Goal: Task Accomplishment & Management: Use online tool/utility

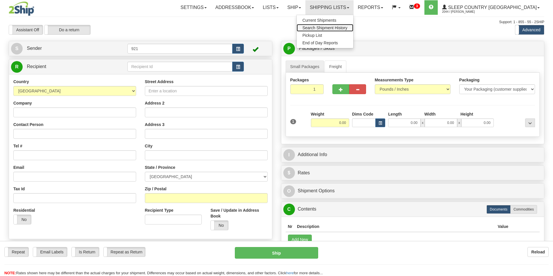
click at [347, 26] on span "Search Shipment History" at bounding box center [324, 28] width 45 height 5
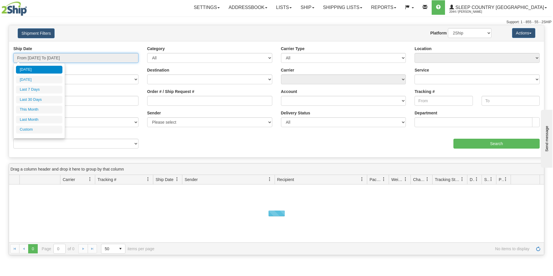
click at [63, 59] on input "From 08/29/2025 To 08/30/2025" at bounding box center [75, 58] width 125 height 10
click at [47, 97] on li "Last 30 Days" at bounding box center [39, 100] width 46 height 8
type input "From 08/01/2025 To 08/30/2025"
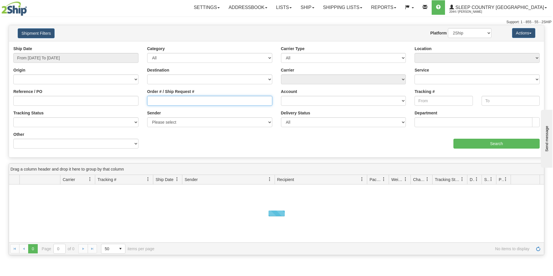
click at [192, 101] on input "Order # / Ship Request #" at bounding box center [209, 101] width 125 height 10
paste input "9000I030575"
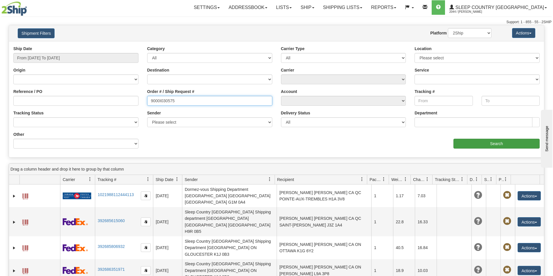
type input "9000I030575"
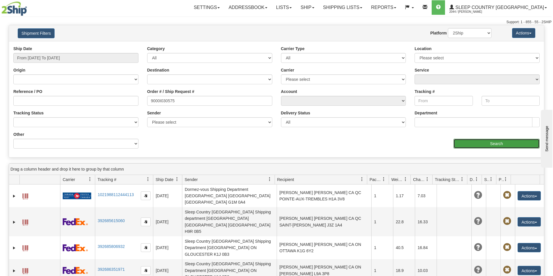
click at [479, 145] on input "Search" at bounding box center [496, 144] width 86 height 10
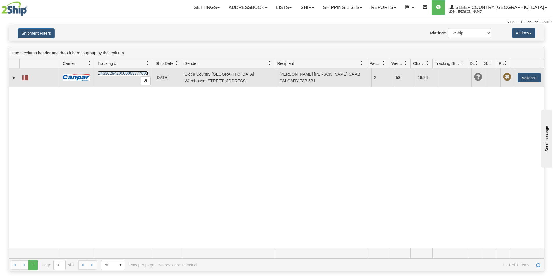
click at [123, 72] on link "D433029420000003777001" at bounding box center [122, 73] width 50 height 5
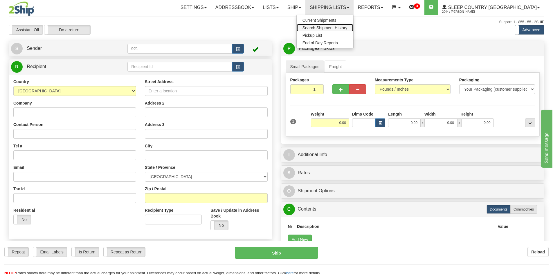
click at [351, 30] on link "Search Shipment History" at bounding box center [324, 28] width 57 height 8
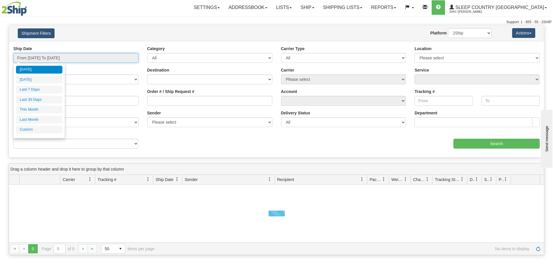
click at [49, 57] on input "From 08/29/2025 To 08/30/2025" at bounding box center [75, 58] width 125 height 10
click at [46, 98] on li "Last 30 Days" at bounding box center [39, 100] width 46 height 8
type input "From 08/01/2025 To 08/30/2025"
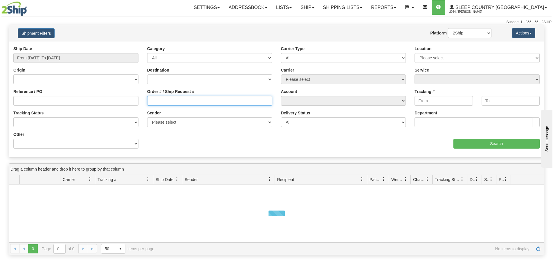
click at [165, 100] on input "Order # / Ship Request #" at bounding box center [209, 101] width 125 height 10
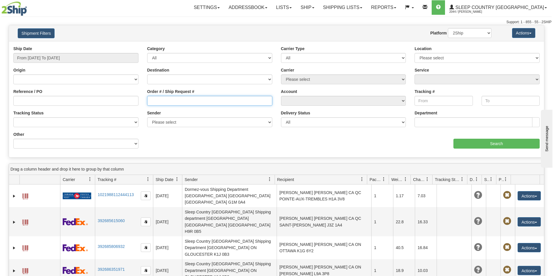
paste input "9007H976892"
type input "9007H976892"
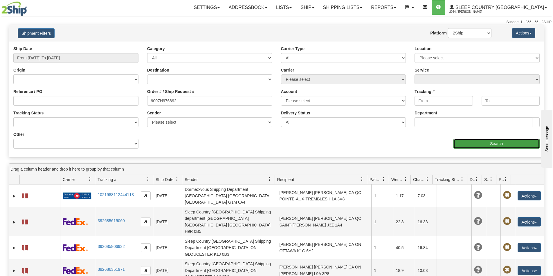
click at [477, 144] on input "Search" at bounding box center [496, 144] width 86 height 10
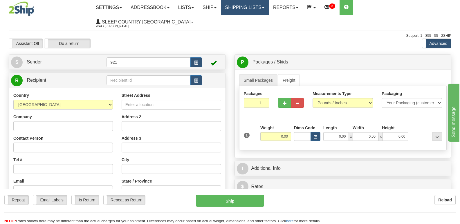
click at [269, 8] on link "Shipping lists" at bounding box center [245, 7] width 48 height 15
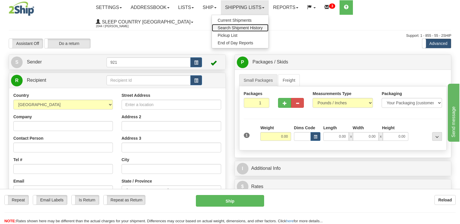
click at [263, 28] on span "Search Shipment History" at bounding box center [240, 28] width 45 height 5
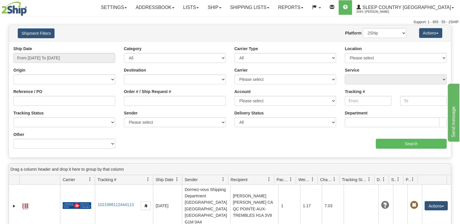
click at [213, 30] on div "Website Agent Nothing selected Client User Platform 2Ship Imported" at bounding box center [248, 33] width 325 height 10
click at [53, 55] on input "From 08/29/2025 To 08/30/2025" at bounding box center [64, 58] width 102 height 10
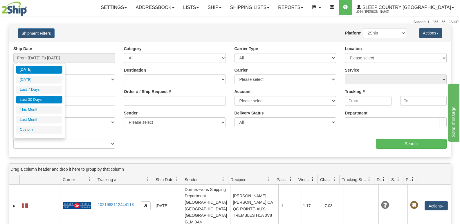
click at [44, 98] on li "Last 30 Days" at bounding box center [39, 100] width 46 height 8
type input "From 08/01/2025 To 08/30/2025"
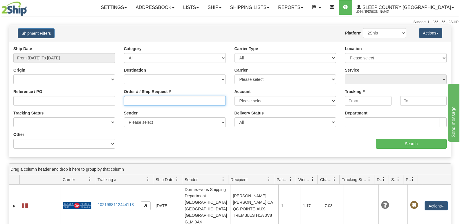
drag, startPoint x: 144, startPoint y: 103, endPoint x: 150, endPoint y: 103, distance: 5.2
click at [144, 103] on input "Order # / Ship Request #" at bounding box center [175, 101] width 102 height 10
paste input "9000I027944"
type input "9000I027944"
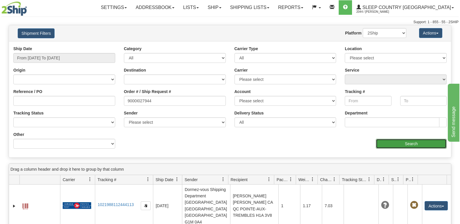
click at [400, 147] on input "Search" at bounding box center [411, 144] width 71 height 10
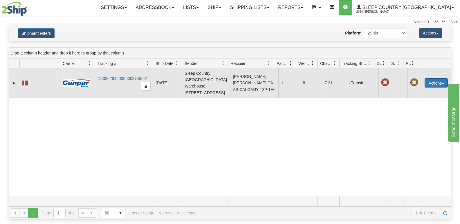
click at [433, 82] on button "Actions" at bounding box center [435, 82] width 23 height 9
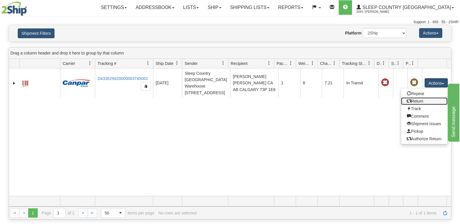
click at [417, 102] on link "Return" at bounding box center [424, 101] width 46 height 8
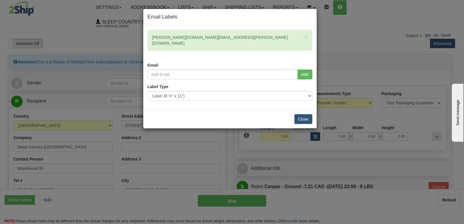
click at [162, 39] on div "× [PERSON_NAME][DOMAIN_NAME][EMAIL_ADDRESS][PERSON_NAME][DOMAIN_NAME]" at bounding box center [230, 40] width 165 height 21
click at [263, 32] on div "× [PERSON_NAME][DOMAIN_NAME][EMAIL_ADDRESS][PERSON_NAME][DOMAIN_NAME]" at bounding box center [230, 40] width 165 height 21
click at [305, 114] on button "Close" at bounding box center [303, 119] width 18 height 10
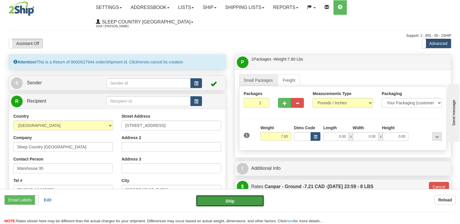
click at [229, 205] on button "Ship" at bounding box center [230, 201] width 68 height 12
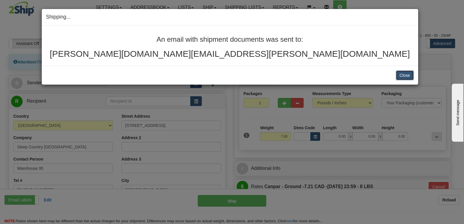
click at [404, 76] on button "Close" at bounding box center [405, 75] width 18 height 10
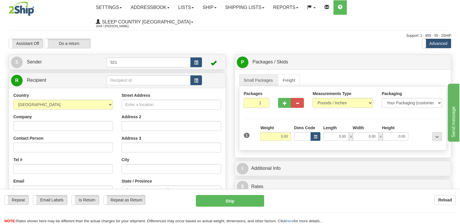
click at [210, 39] on div "Assistant On Assistant Off Do a return Do a return Previous Next Standard Advan…" at bounding box center [229, 44] width 451 height 10
click at [301, 39] on div "Assistant On Assistant Off Do a return Do a return Previous Next Standard Advan…" at bounding box center [229, 44] width 451 height 10
